Goal: Task Accomplishment & Management: Manage account settings

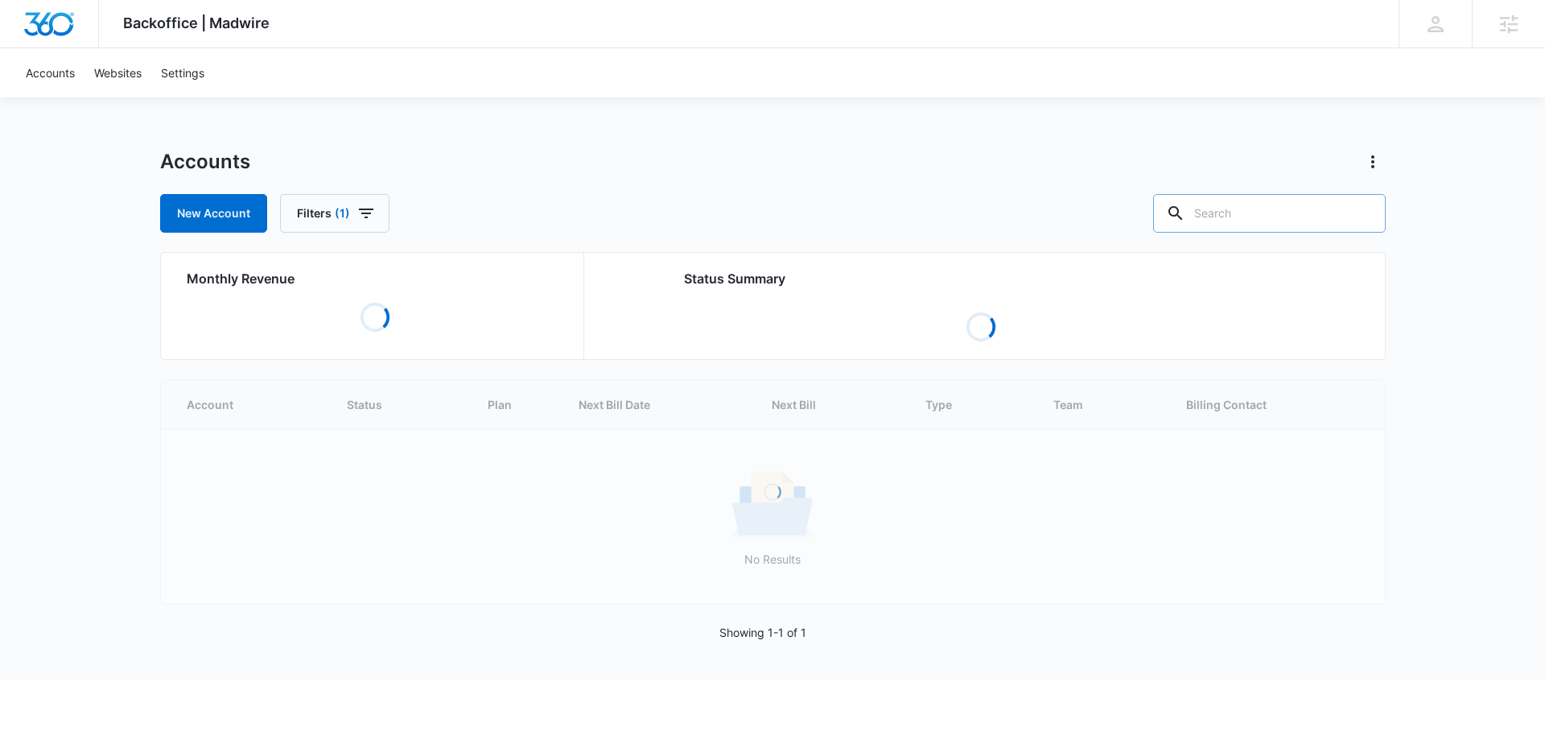
click at [1267, 222] on input "text" at bounding box center [1269, 213] width 233 height 39
paste input "M308831"
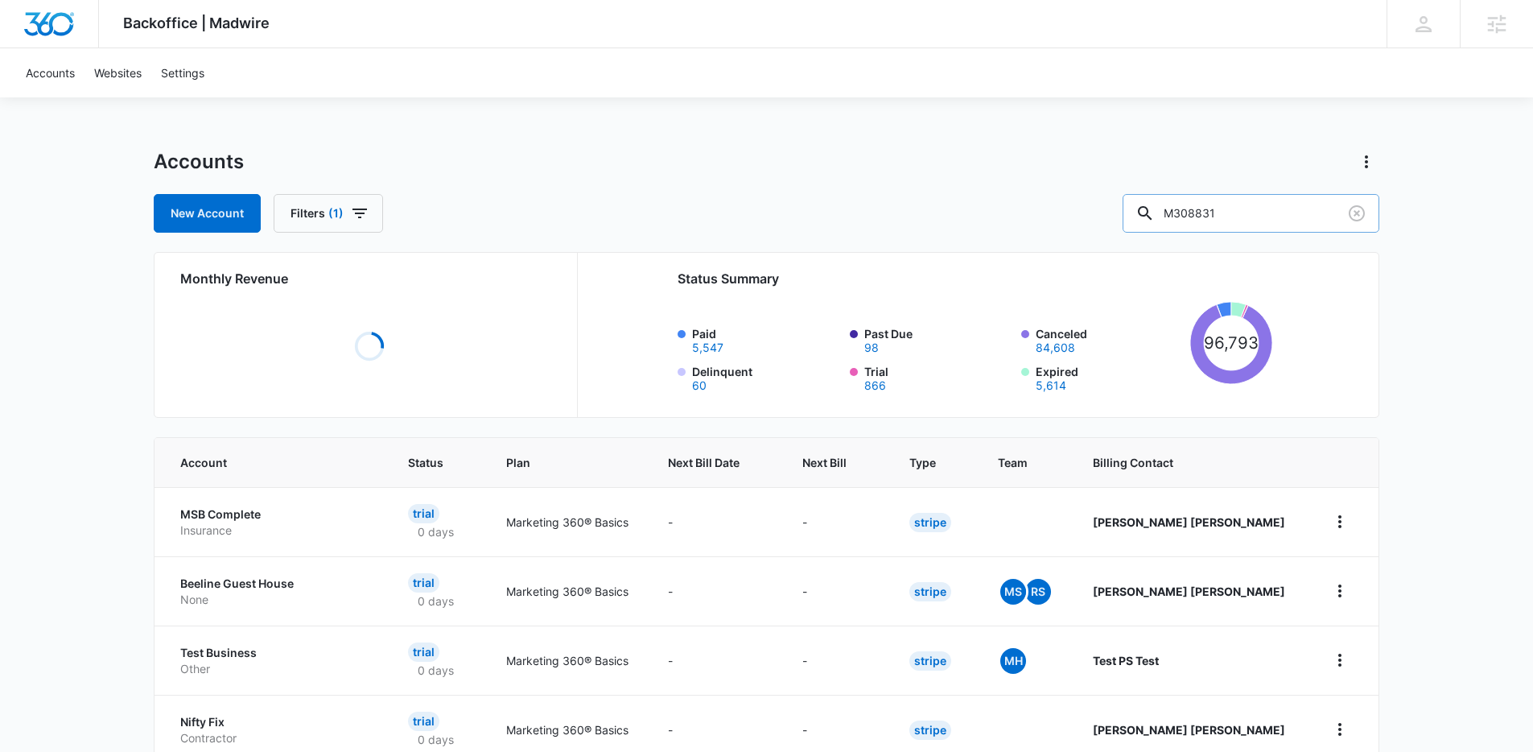
click at [1283, 211] on input "M308831" at bounding box center [1251, 213] width 257 height 39
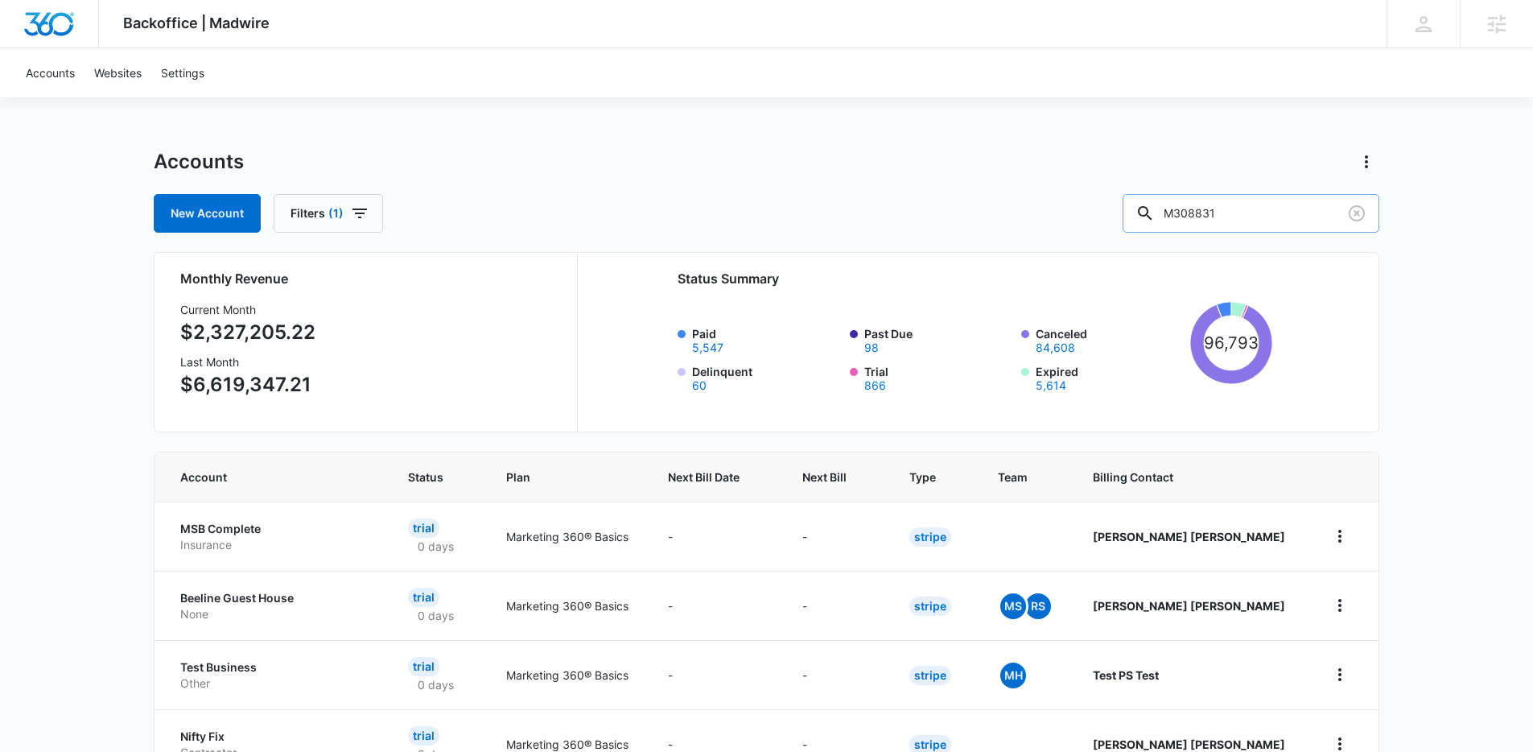
type input "M308831"
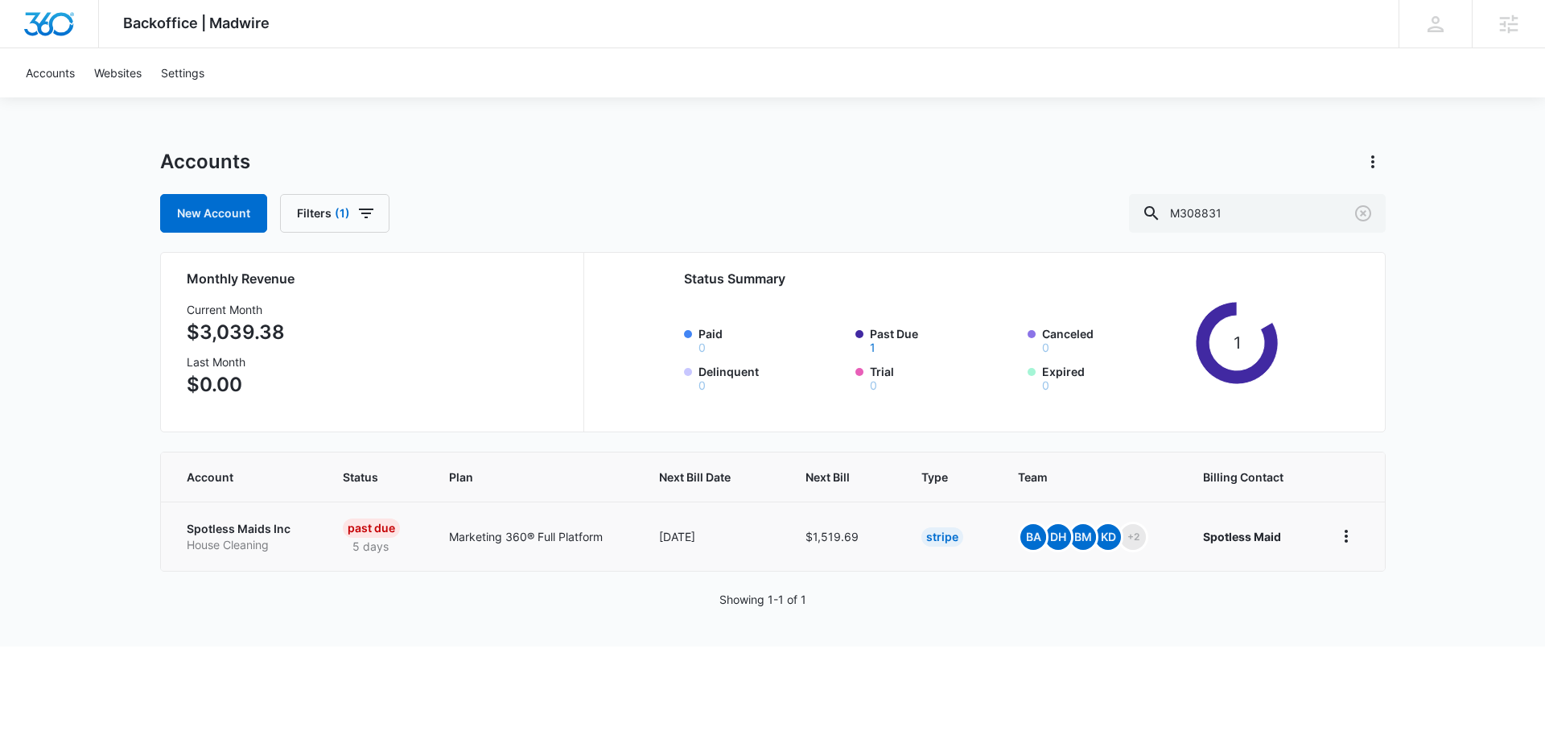
click at [246, 512] on td "Spotless Maids Inc House Cleaning" at bounding box center [242, 535] width 163 height 69
click at [237, 526] on p "Spotless Maids Inc" at bounding box center [245, 529] width 117 height 16
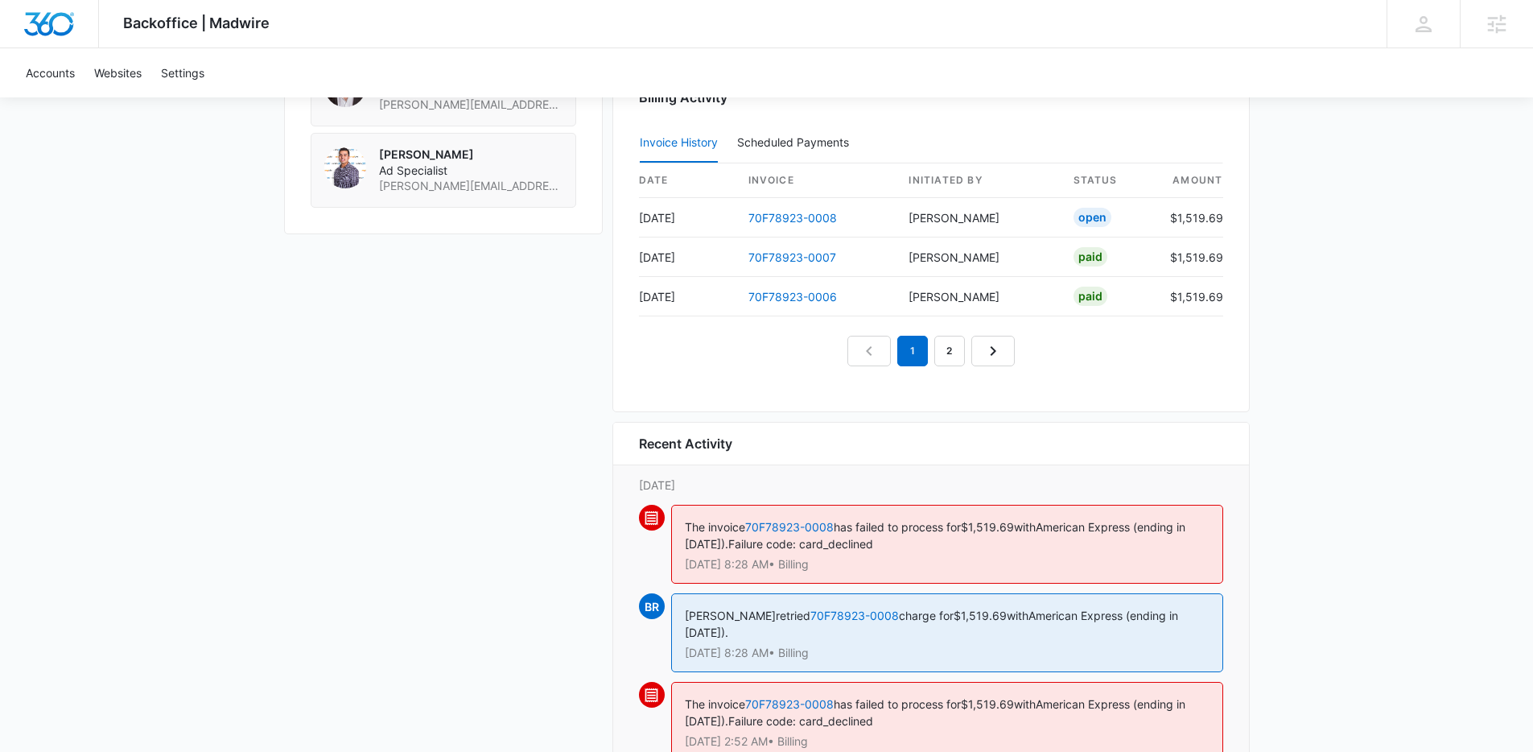
scroll to position [1572, 0]
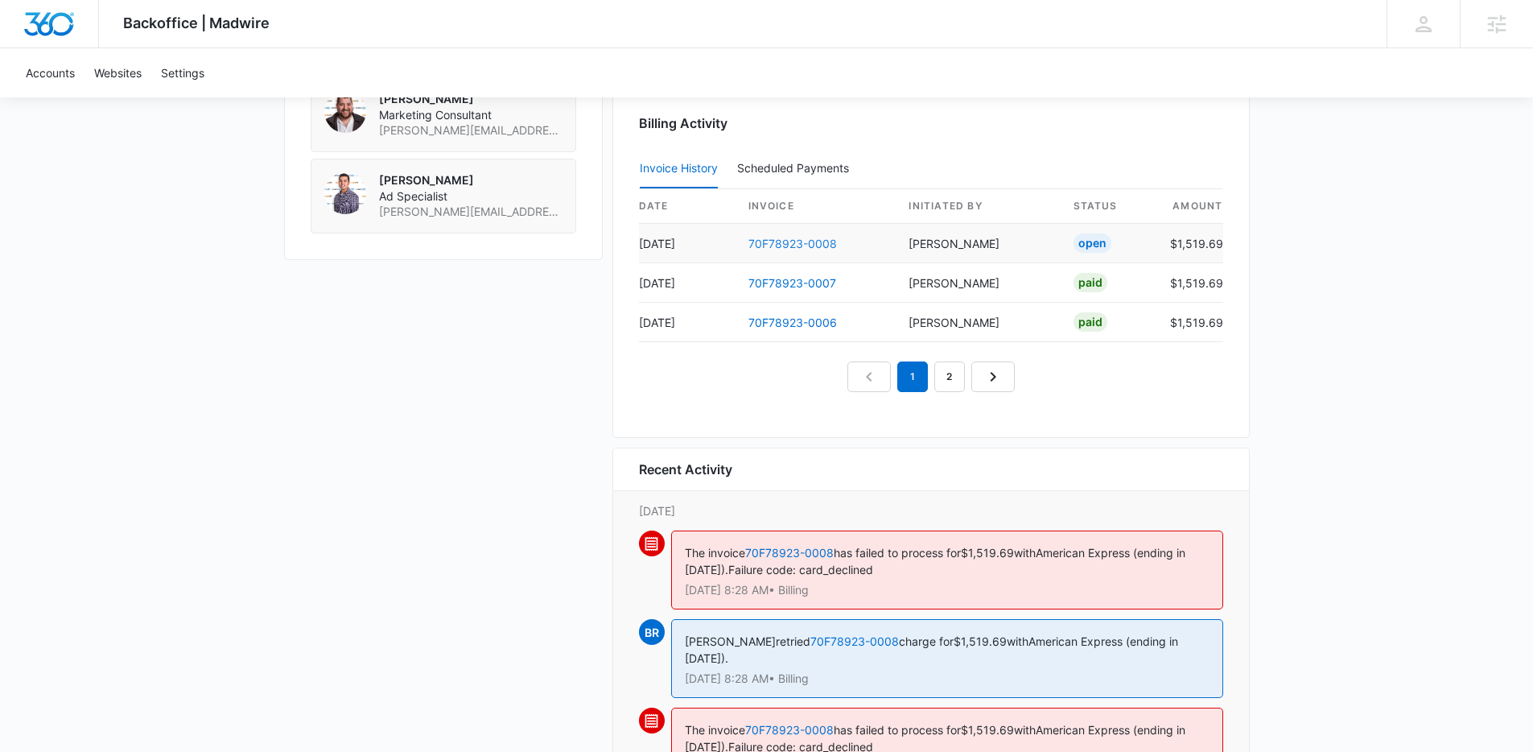
click at [779, 243] on link "70F78923-0008" at bounding box center [792, 244] width 89 height 14
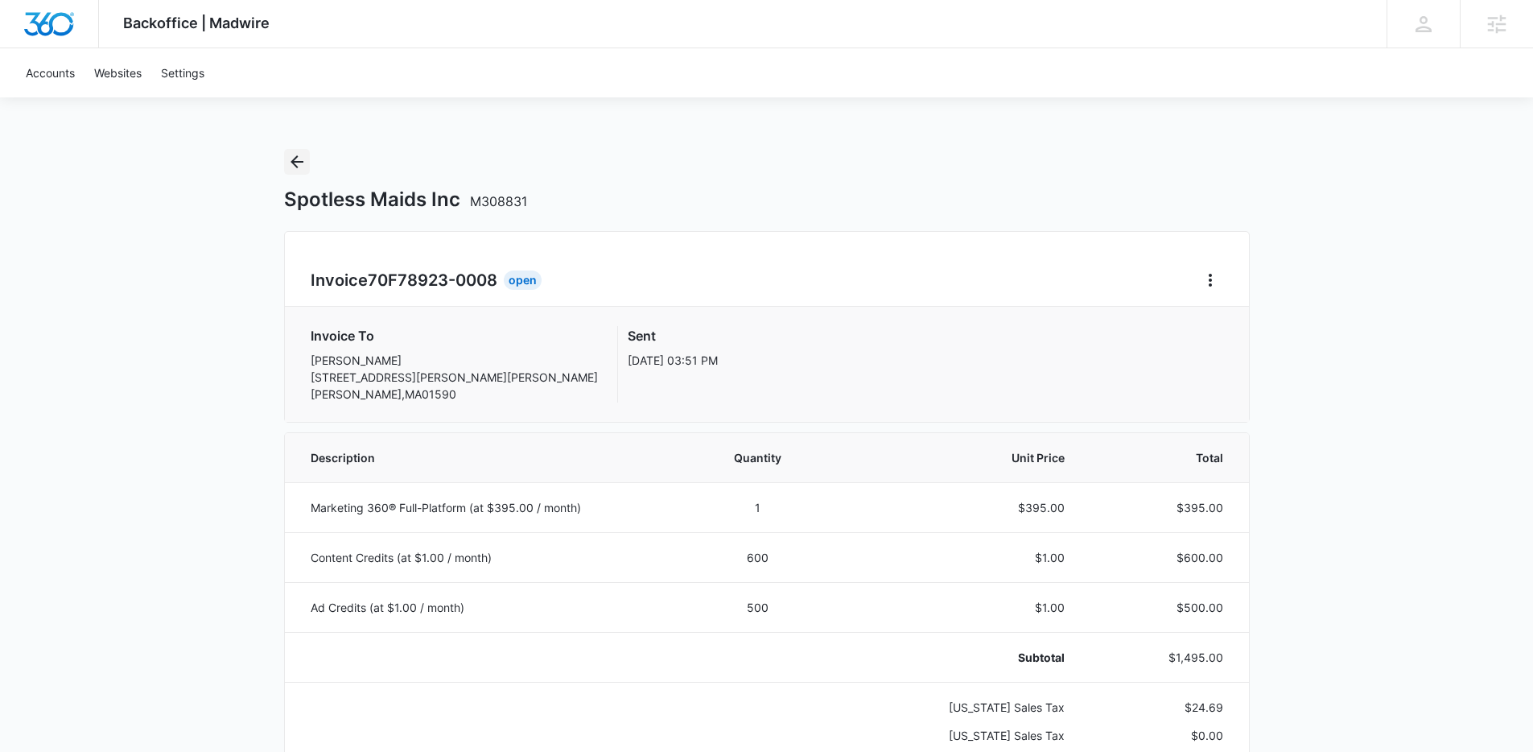
click at [295, 159] on icon "Back" at bounding box center [296, 161] width 19 height 19
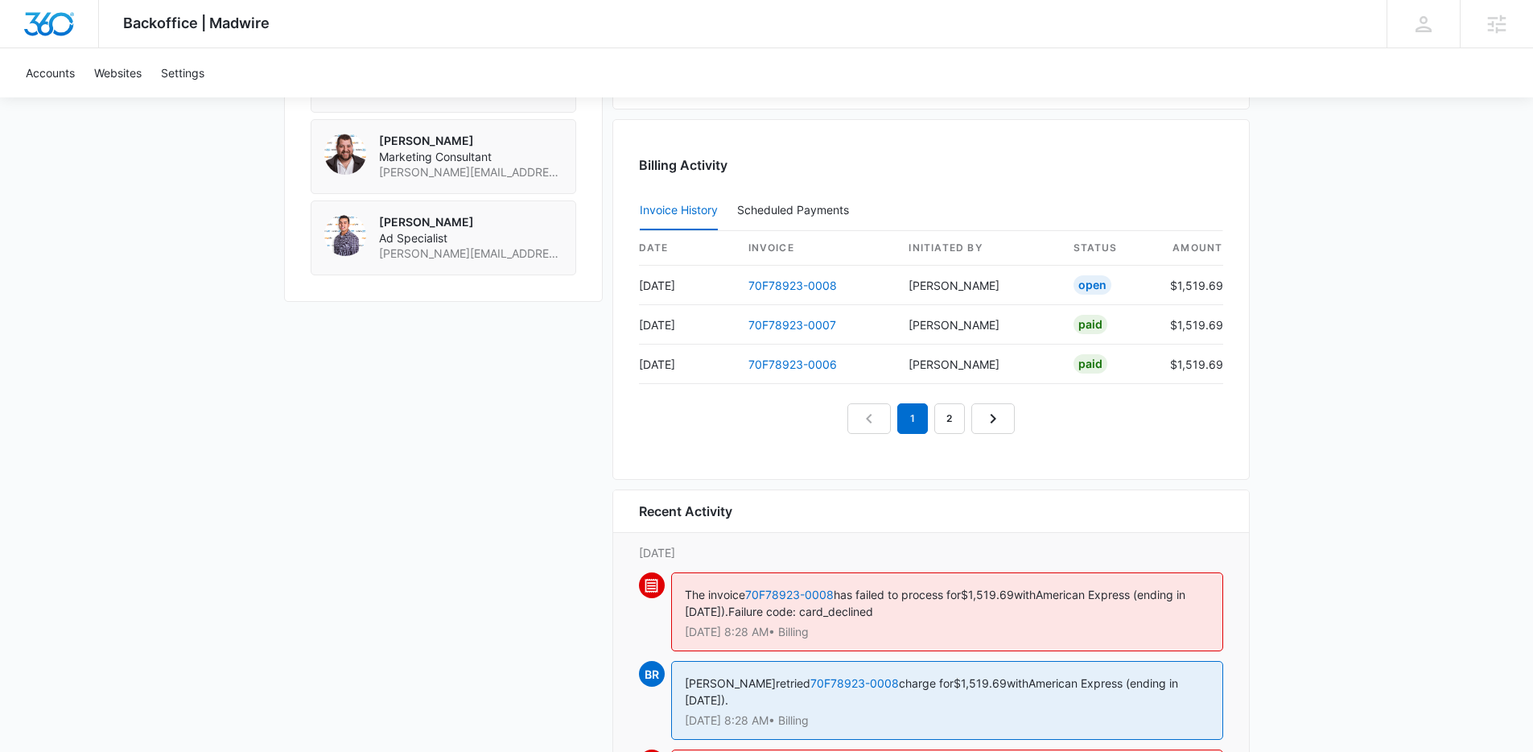
scroll to position [1589, 0]
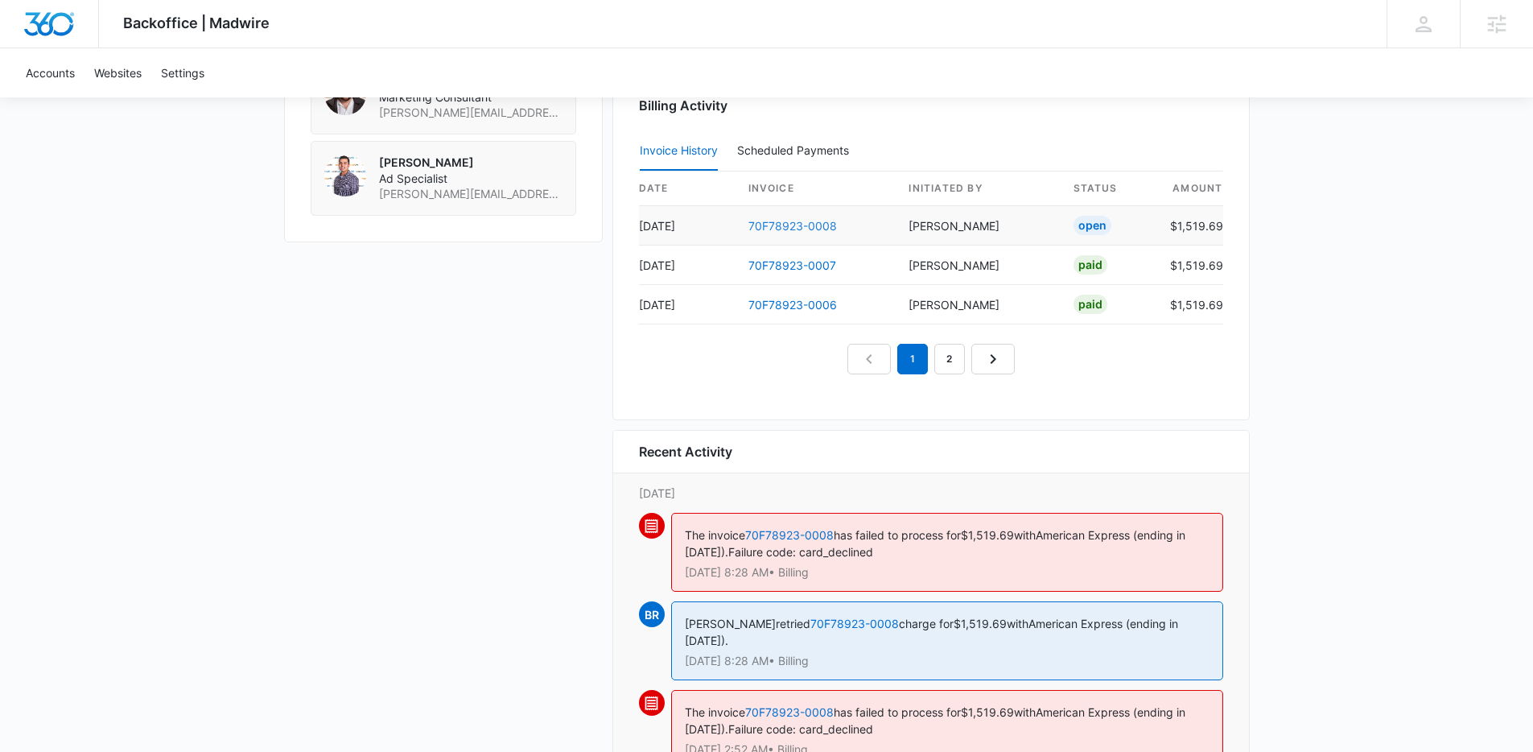
click at [777, 225] on link "70F78923-0008" at bounding box center [792, 226] width 89 height 14
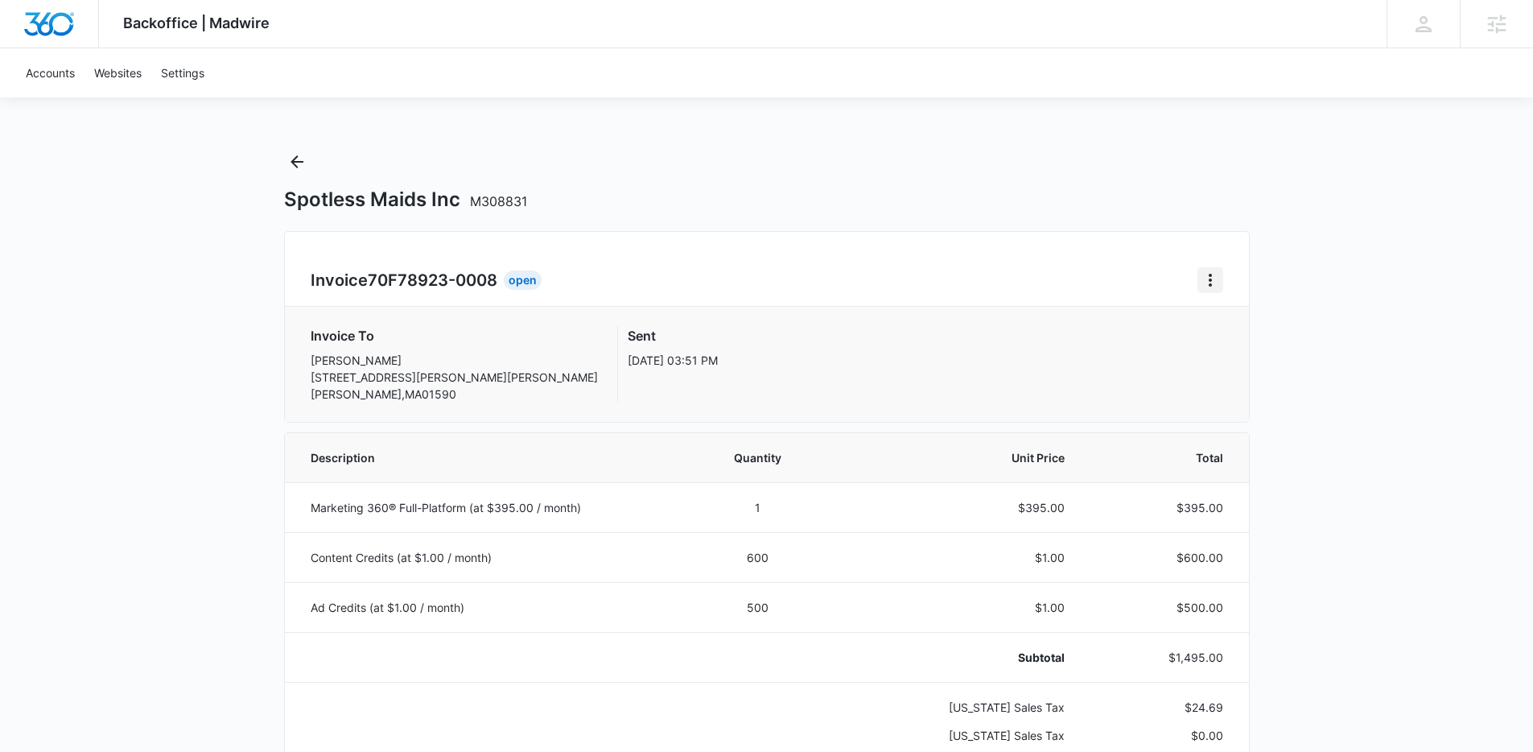
click at [1211, 268] on button "Home" at bounding box center [1210, 280] width 26 height 26
click at [1237, 352] on div "Retry Payment" at bounding box center [1264, 349] width 93 height 11
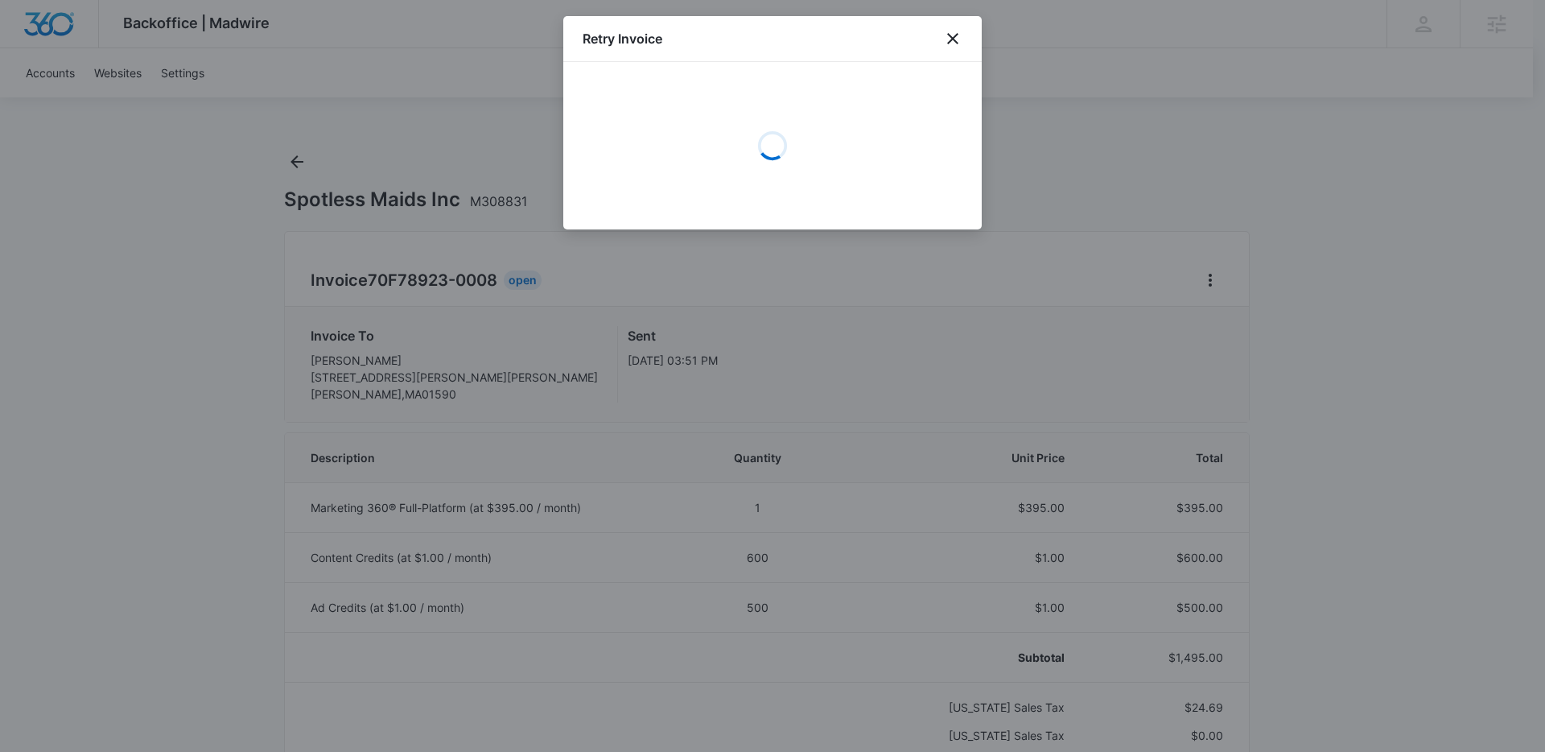
select select "pm_1R09imA4n8RTgNjUoaW79HQv"
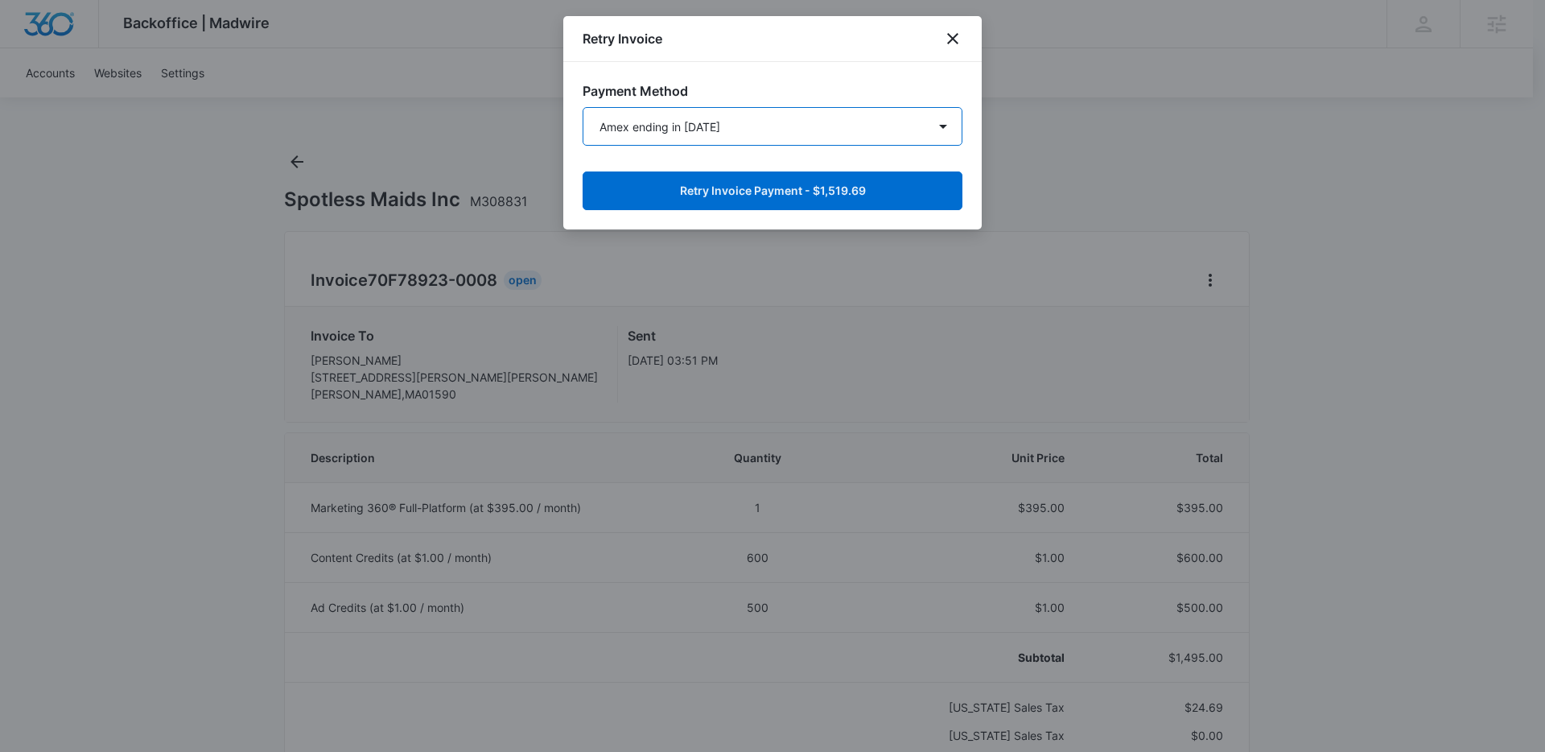
click at [854, 118] on select "Mastercard ending in 2284 Amex ending in 1010 Mastercard ending in 8282 New Pay…" at bounding box center [773, 126] width 380 height 39
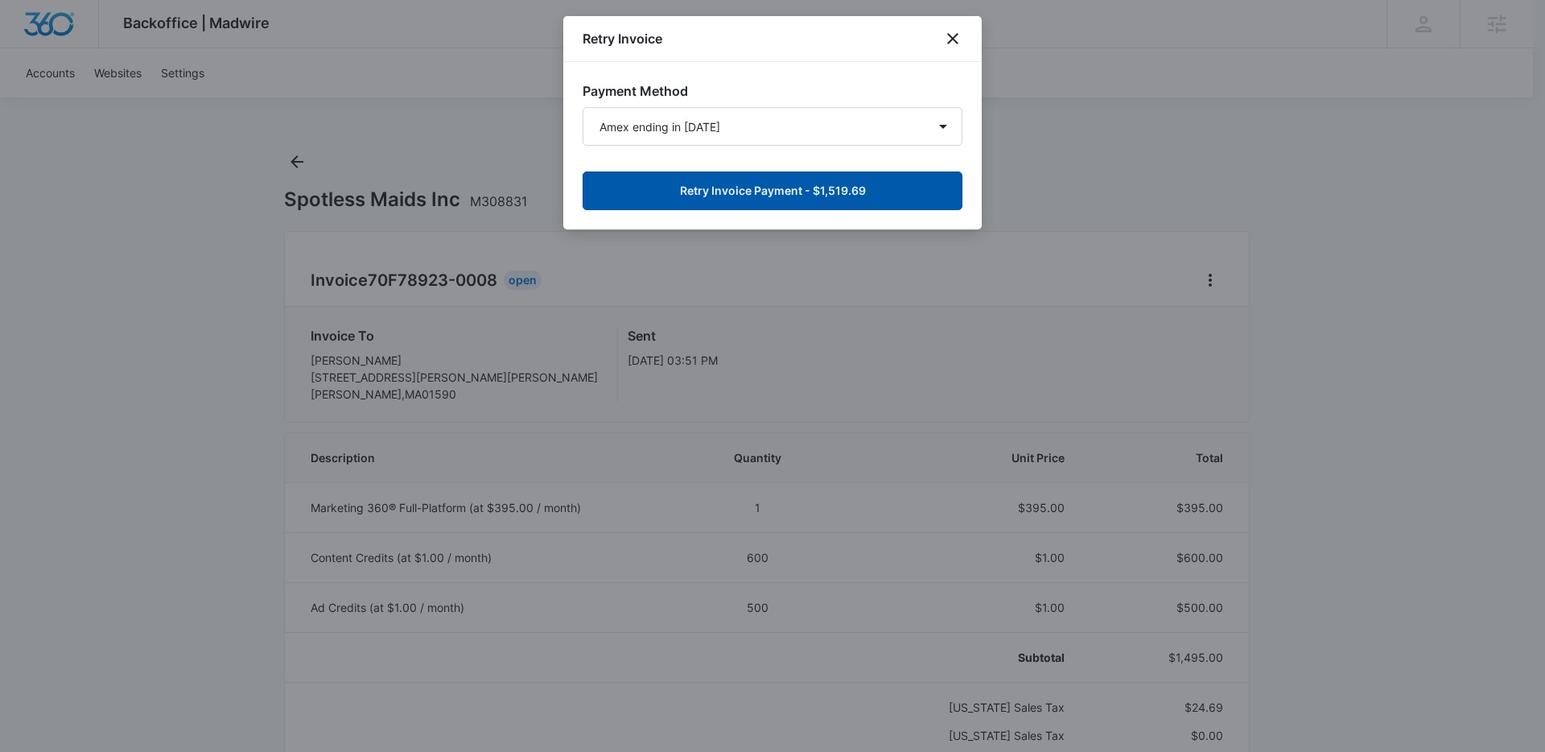
click at [811, 190] on button "Retry Invoice Payment - $1,519.69" at bounding box center [773, 190] width 380 height 39
